Goal: Check status: Check status

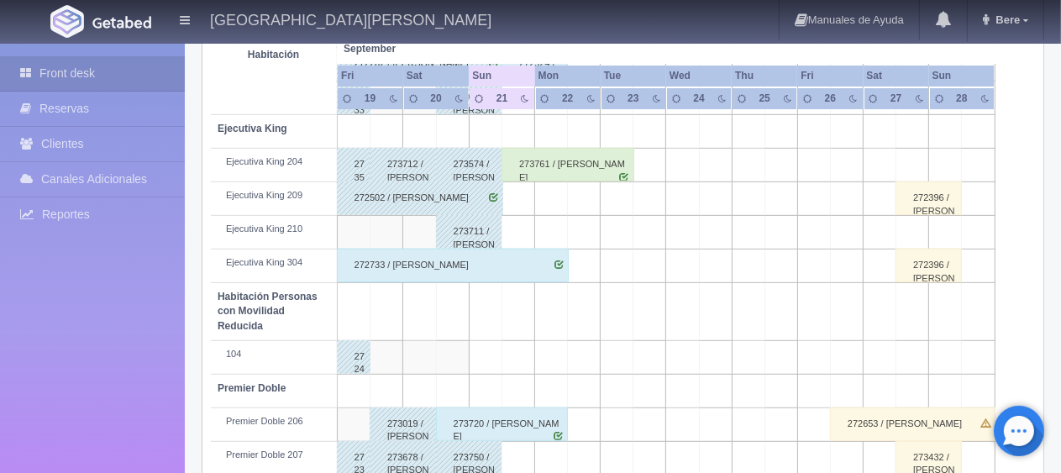
scroll to position [896, 0]
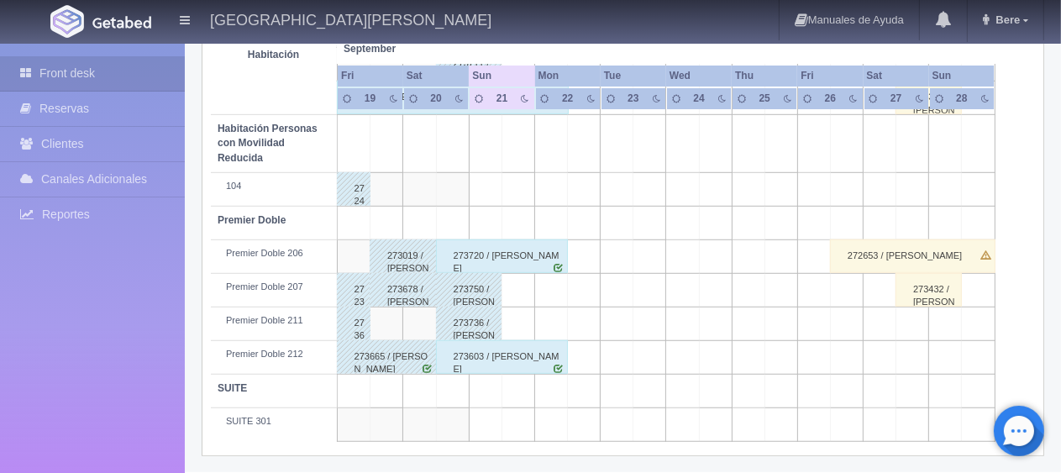
click at [484, 322] on div "273736 / [PERSON_NAME] [PERSON_NAME]" at bounding box center [469, 324] width 66 height 34
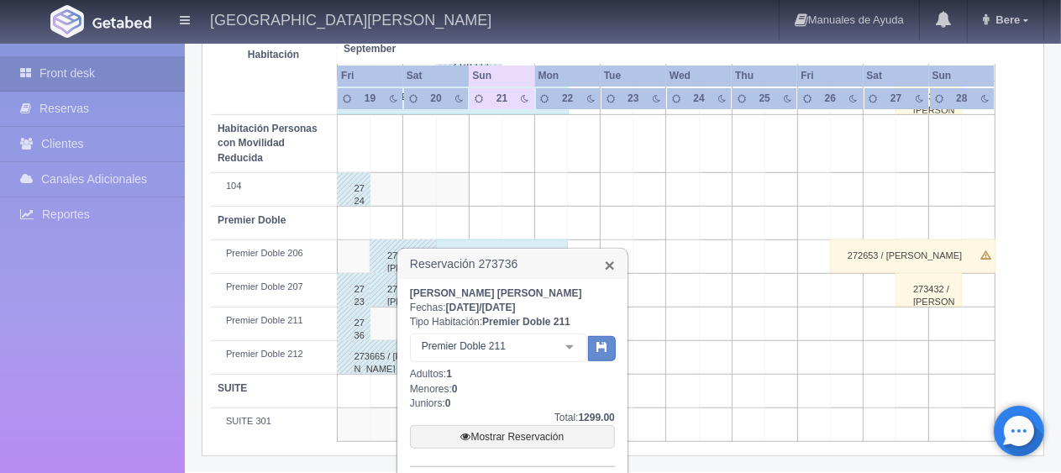
click at [609, 262] on link "×" at bounding box center [610, 265] width 10 height 18
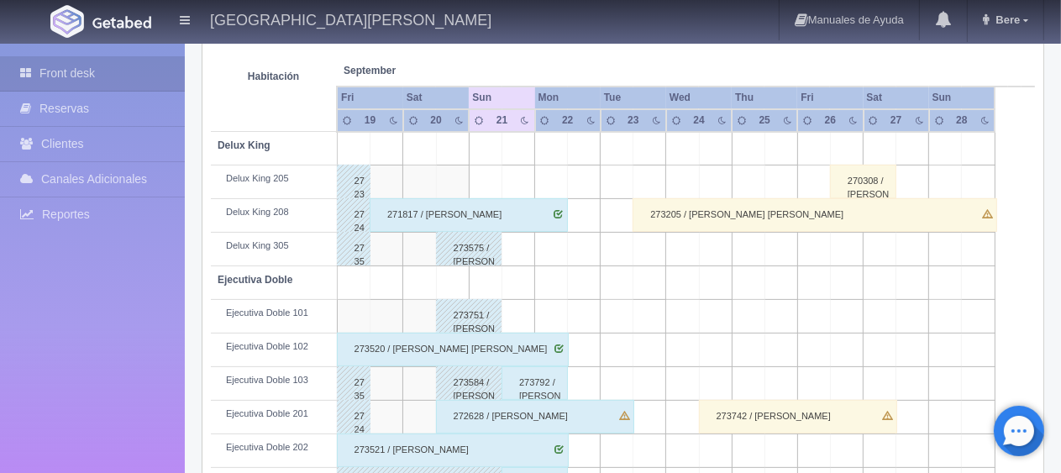
scroll to position [644, 0]
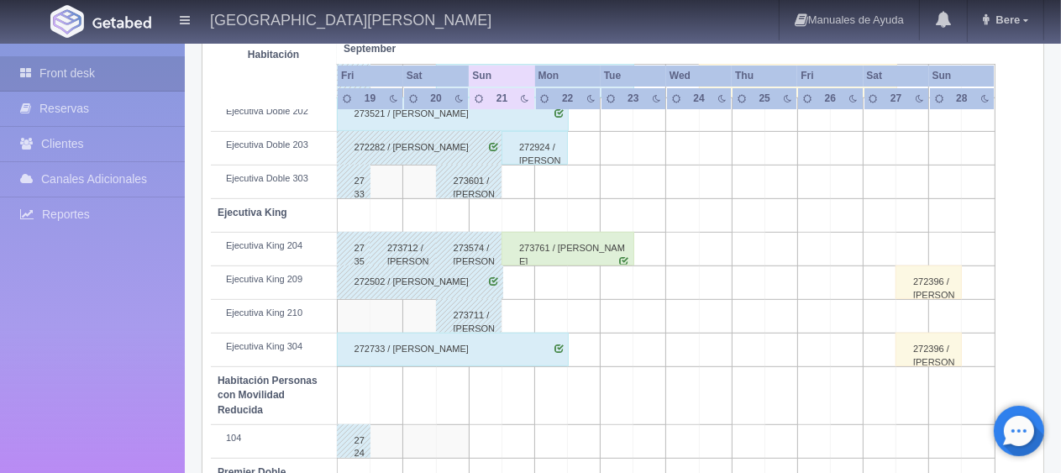
click at [398, 243] on div "273712 / [PERSON_NAME] [PERSON_NAME]" at bounding box center [403, 249] width 66 height 34
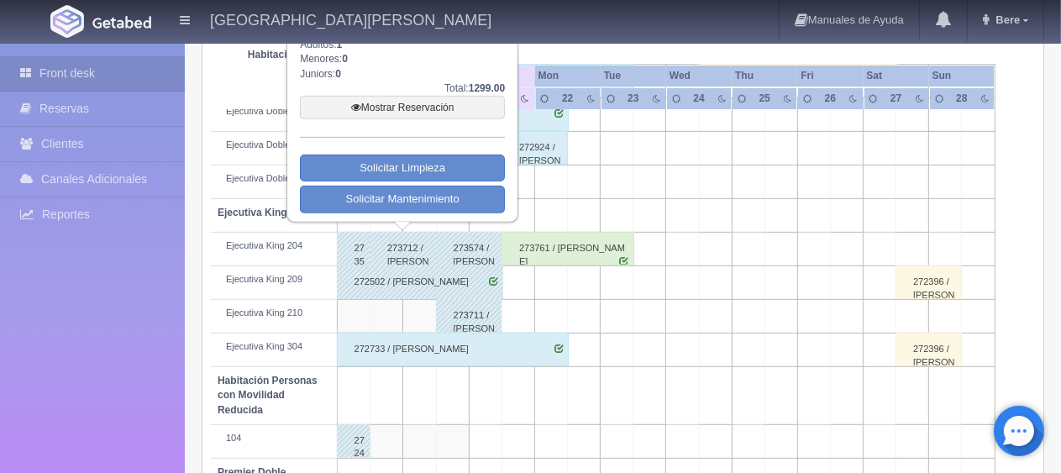
scroll to position [476, 0]
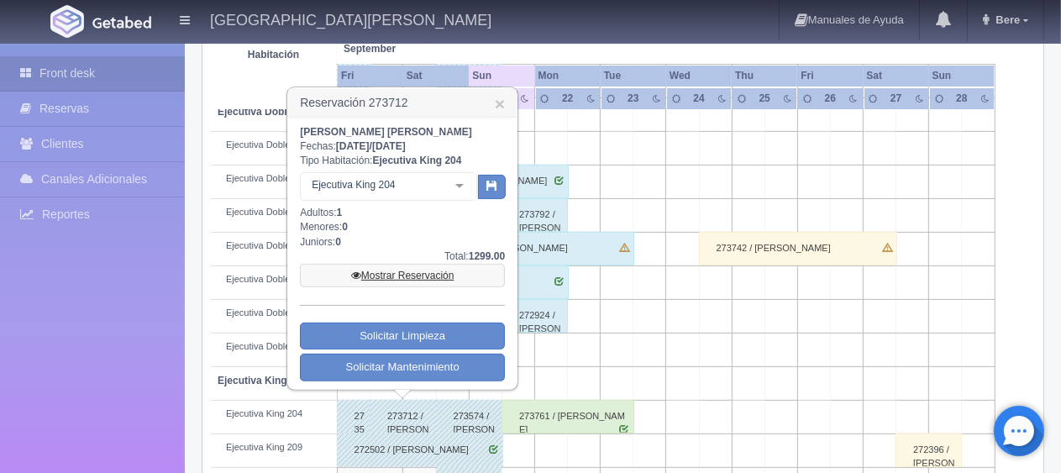
click at [447, 269] on link "Mostrar Reservación" at bounding box center [402, 276] width 205 height 24
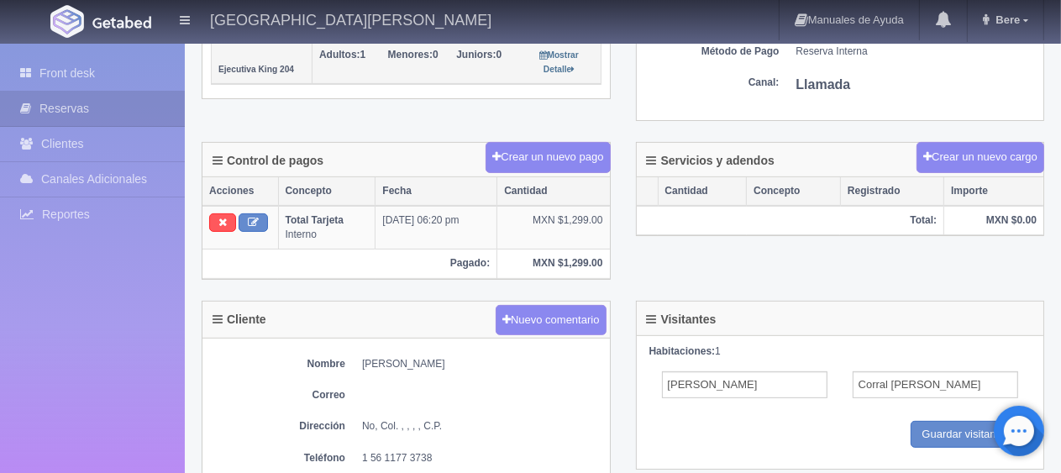
drag, startPoint x: 477, startPoint y: 314, endPoint x: 528, endPoint y: 338, distance: 55.6
click at [477, 316] on div "Cliente Nuevo comentario" at bounding box center [407, 321] width 408 height 38
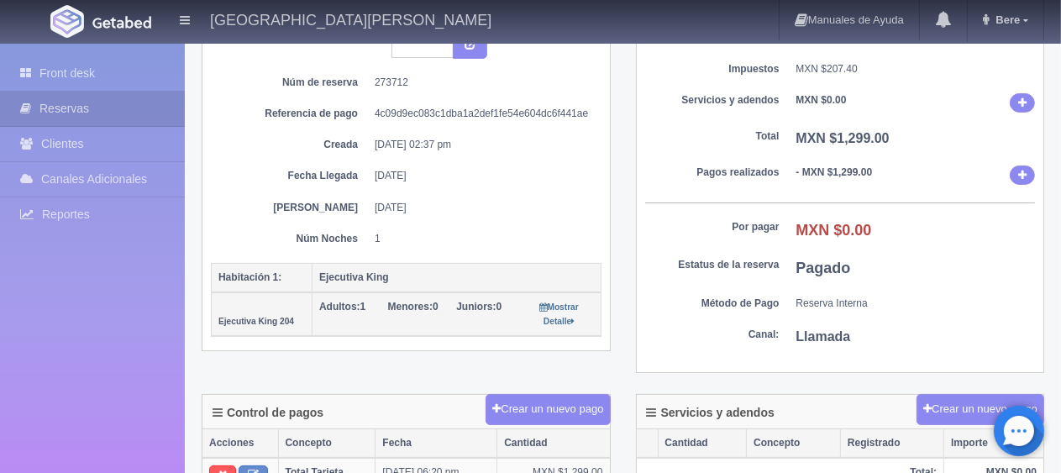
scroll to position [336, 0]
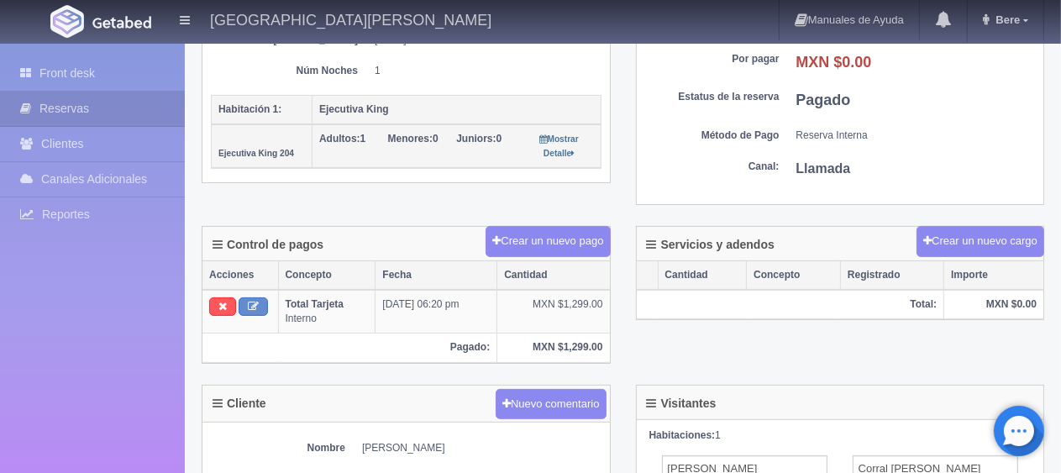
click at [469, 369] on div "Control de pagos Crear un nuevo pago Acciones Concepto Fecha Cantidad Total Tar…" at bounding box center [406, 305] width 434 height 159
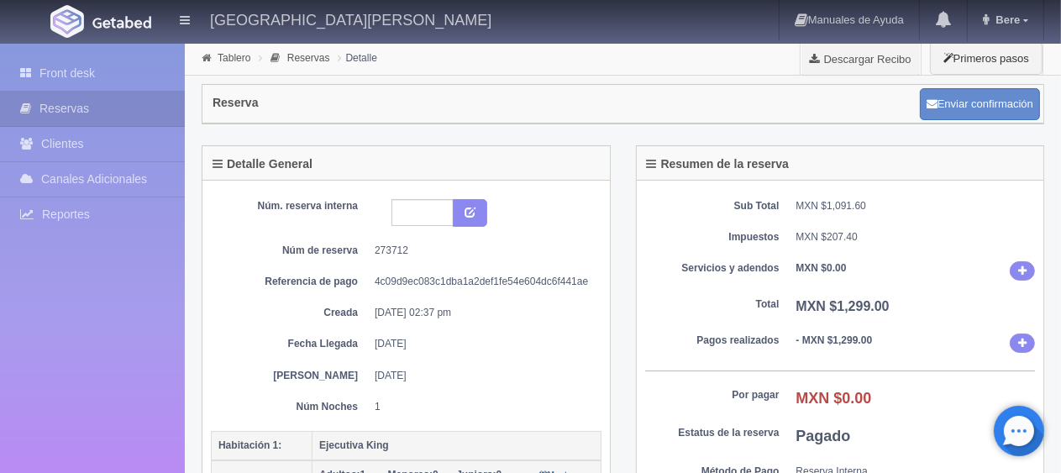
click at [554, 339] on dd "[DATE]" at bounding box center [482, 344] width 214 height 14
drag, startPoint x: 500, startPoint y: 391, endPoint x: 502, endPoint y: 422, distance: 31.2
click at [501, 422] on div "Núm. reserva interna Núm de reserva 273712 Referencia de pago 4c09d9ec083c1dba1…" at bounding box center [406, 310] width 391 height 242
click at [495, 362] on div "Núm. reserva interna Núm de reserva 273712 Referencia de pago 4c09d9ec083c1dba1…" at bounding box center [406, 306] width 391 height 215
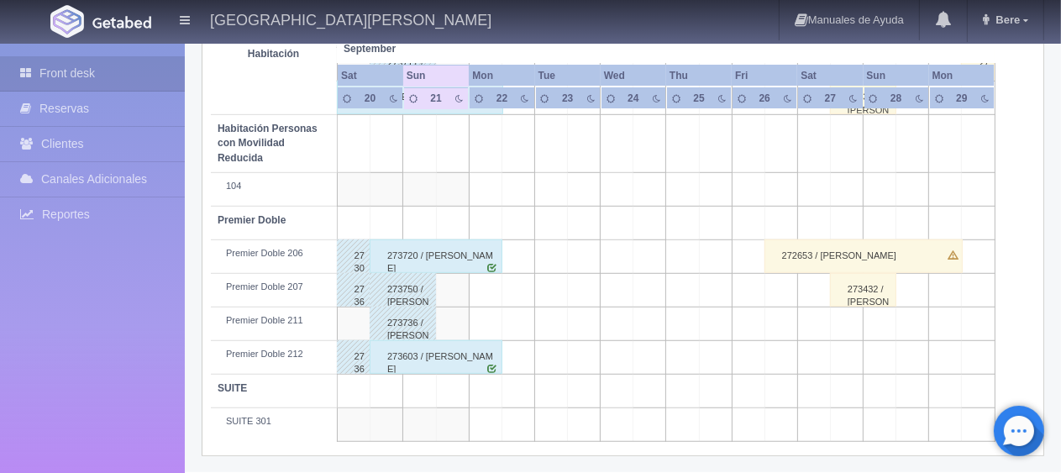
scroll to position [896, 0]
click at [410, 325] on div "273736 / [PERSON_NAME] [PERSON_NAME]" at bounding box center [403, 324] width 66 height 34
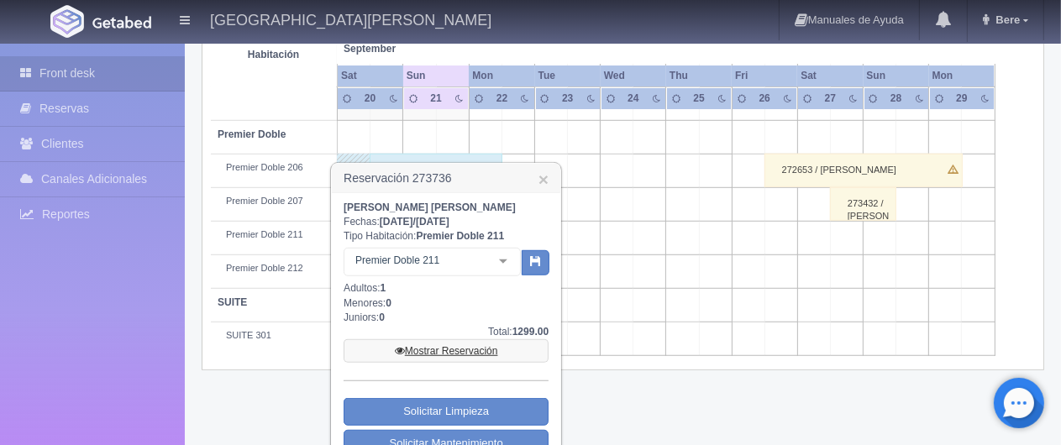
scroll to position [1008, 0]
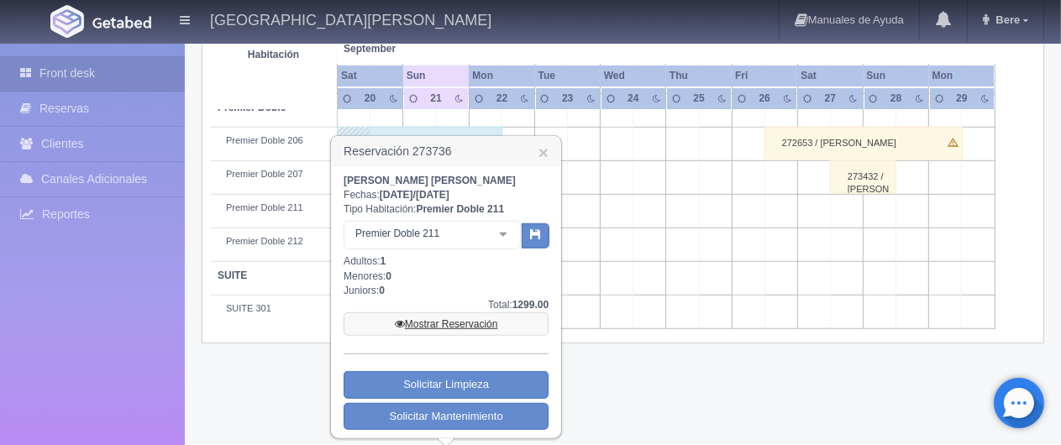
click at [443, 322] on link "Mostrar Reservación" at bounding box center [446, 325] width 205 height 24
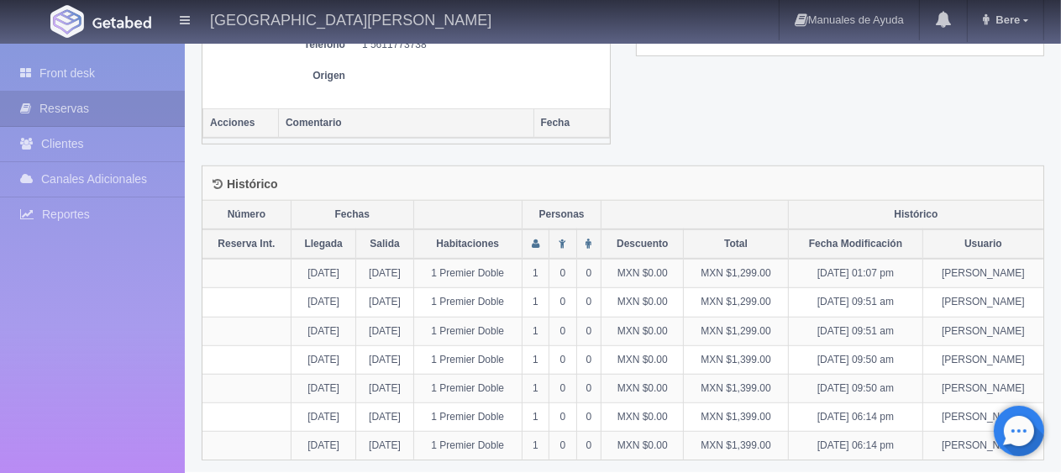
scroll to position [329, 0]
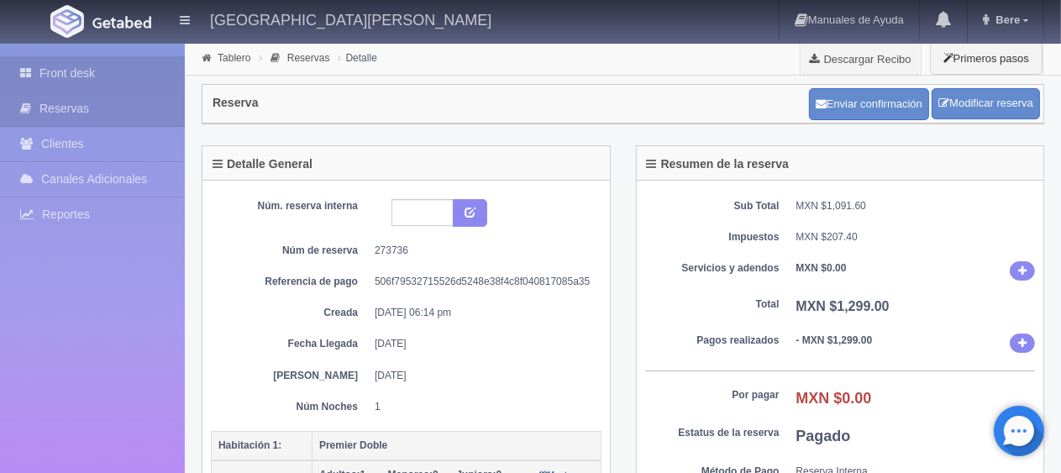
click at [109, 78] on link "Front desk" at bounding box center [92, 73] width 185 height 34
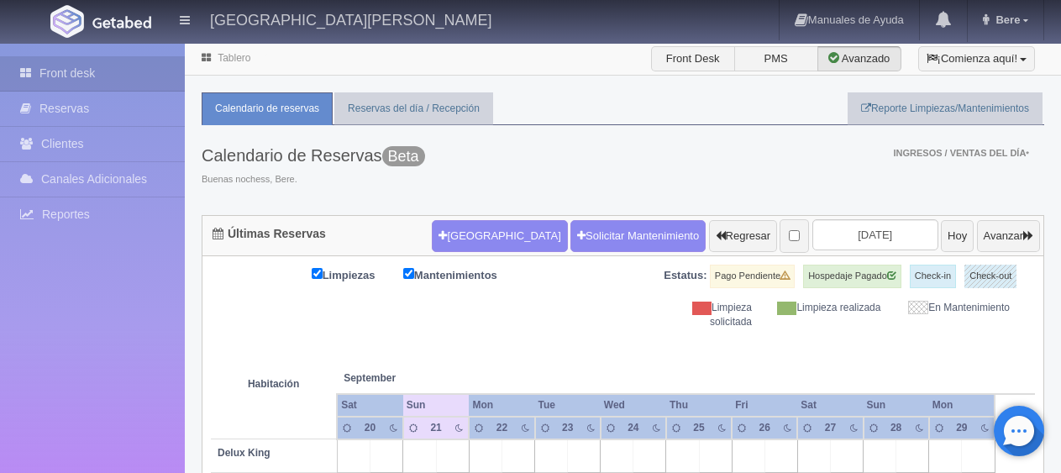
drag, startPoint x: 0, startPoint y: 0, endPoint x: 307, endPoint y: 331, distance: 451.3
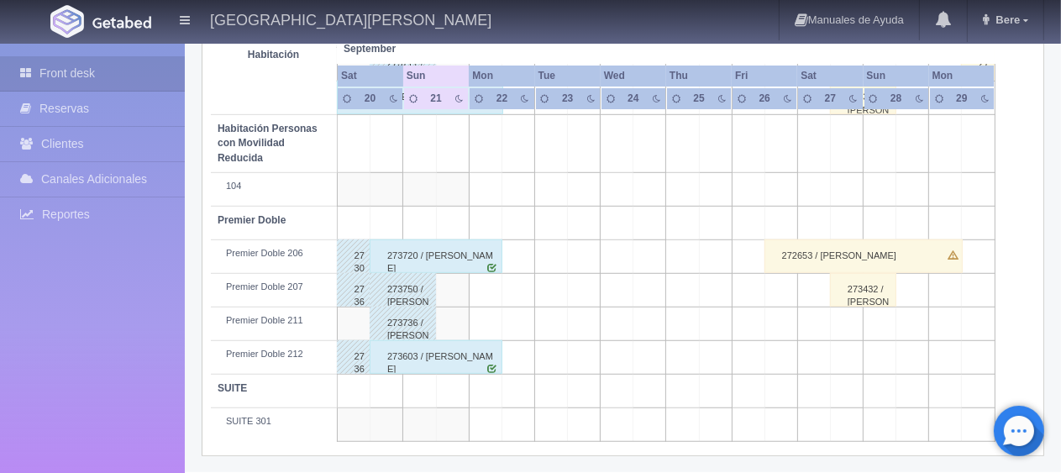
scroll to position [896, 0]
